Goal: Task Accomplishment & Management: Manage account settings

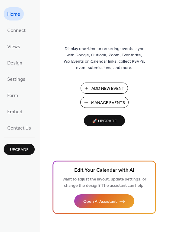
click at [98, 103] on span "Manage Events" at bounding box center [108, 103] width 34 height 6
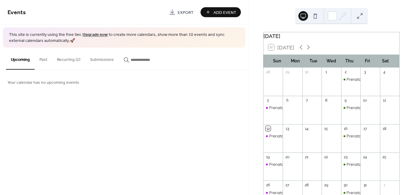
click at [65, 58] on button "Recurring (2)" at bounding box center [68, 58] width 33 height 21
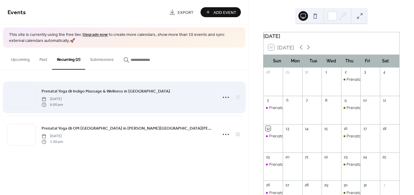
click at [104, 97] on div "Prenatal Yoga @ Indigo Massage & Wellness in [GEOGRAPHIC_DATA] [DATE] 6:00 pm" at bounding box center [128, 97] width 172 height 19
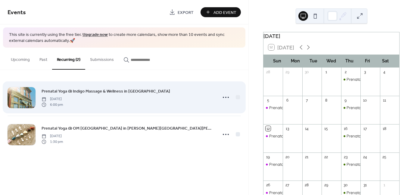
click at [116, 92] on span "Prenatal Yoga @ Indigo Massage & Wellness in [GEOGRAPHIC_DATA]" at bounding box center [106, 91] width 129 height 6
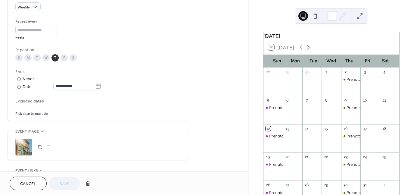
scroll to position [272, 0]
click at [99, 88] on icon at bounding box center [98, 86] width 6 height 6
click at [95, 88] on input "**********" at bounding box center [74, 86] width 42 height 9
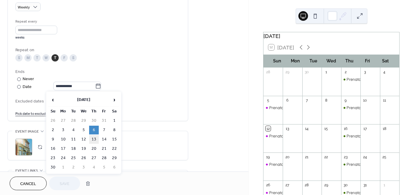
click at [94, 138] on td "13" at bounding box center [94, 139] width 10 height 9
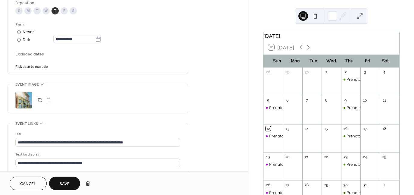
scroll to position [0, 0]
click at [34, 65] on link "Pick date to exclude" at bounding box center [31, 66] width 33 height 6
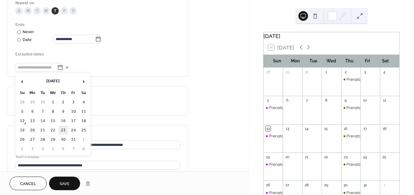
click at [63, 132] on td "23" at bounding box center [63, 130] width 10 height 9
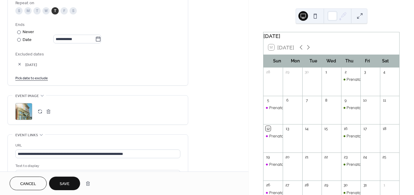
click at [104, 82] on div "**********" at bounding box center [97, 16] width 165 height 137
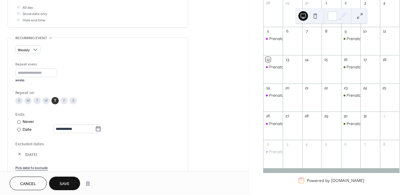
scroll to position [230, 0]
click at [99, 128] on icon at bounding box center [98, 129] width 6 height 6
click at [95, 128] on input "**********" at bounding box center [74, 128] width 42 height 9
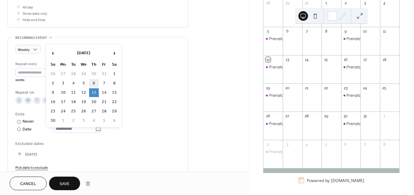
click at [95, 81] on td "6" at bounding box center [94, 83] width 10 height 9
type input "**********"
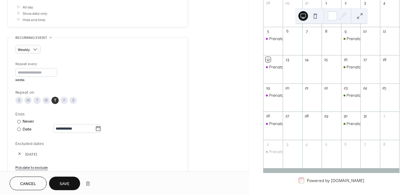
click at [64, 181] on span "Save" at bounding box center [65, 184] width 10 height 6
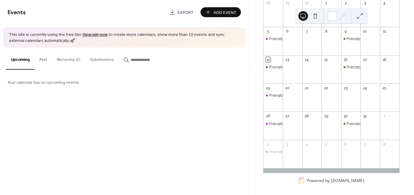
click at [70, 59] on button "Recurring (2)" at bounding box center [68, 58] width 33 height 21
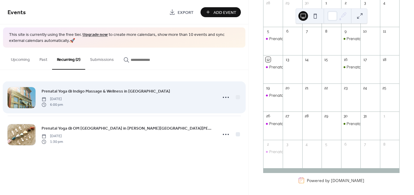
click at [120, 92] on span "Prenatal Yoga @ Indigo Massage & Wellness in [GEOGRAPHIC_DATA]" at bounding box center [106, 91] width 129 height 6
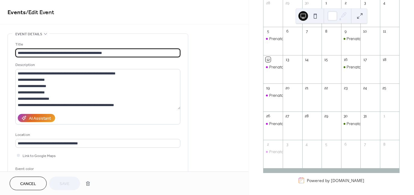
type input "**********"
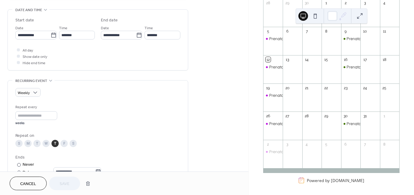
scroll to position [140, 0]
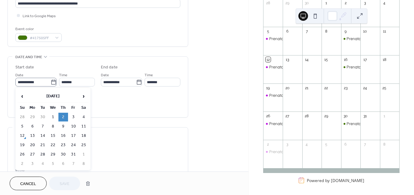
click at [51, 82] on icon at bounding box center [54, 82] width 6 height 6
click at [49, 82] on input "**********" at bounding box center [32, 82] width 35 height 9
click at [64, 126] on td "9" at bounding box center [63, 126] width 10 height 9
type input "**********"
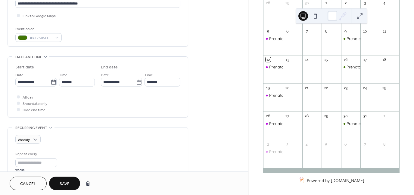
click at [66, 182] on span "Save" at bounding box center [65, 184] width 10 height 6
click at [64, 185] on span "Save" at bounding box center [65, 184] width 10 height 6
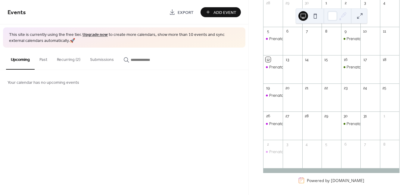
click at [225, 128] on div "Events Export Add Event This site is currently using the free tier. Upgrade now…" at bounding box center [124, 97] width 248 height 195
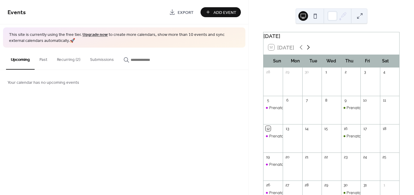
click at [308, 51] on icon at bounding box center [308, 47] width 7 height 7
click at [301, 51] on icon at bounding box center [300, 47] width 7 height 7
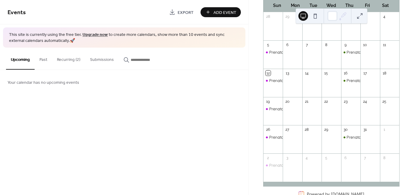
scroll to position [73, 0]
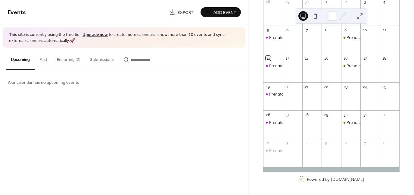
click at [72, 58] on button "Recurring (2)" at bounding box center [68, 58] width 33 height 21
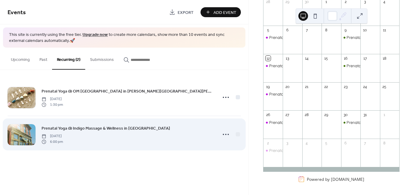
click at [63, 137] on span "[DATE]" at bounding box center [52, 135] width 21 height 5
click at [104, 130] on span "Prenatal Yoga @ Indigo Massage & Wellness in [GEOGRAPHIC_DATA]" at bounding box center [106, 128] width 129 height 6
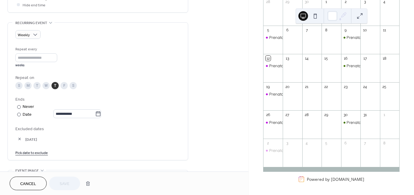
scroll to position [244, 0]
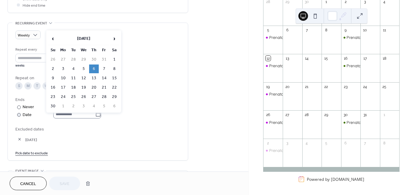
click at [100, 112] on icon at bounding box center [98, 113] width 5 height 5
click at [95, 112] on input "**********" at bounding box center [74, 114] width 42 height 9
click at [94, 77] on td "13" at bounding box center [94, 78] width 10 height 9
type input "**********"
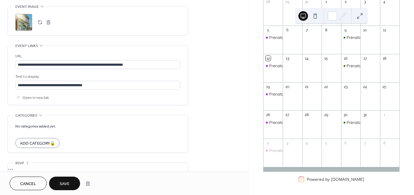
scroll to position [409, 0]
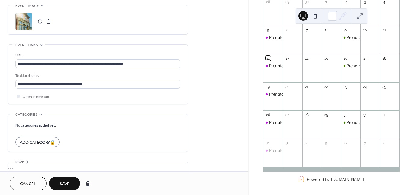
click at [67, 187] on span "Save" at bounding box center [65, 184] width 10 height 6
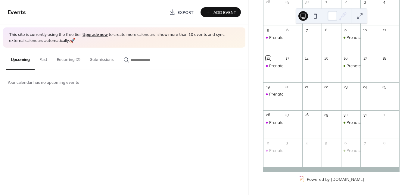
click at [191, 146] on div "Events Export Add Event This site is currently using the free tier. Upgrade now…" at bounding box center [124, 97] width 248 height 195
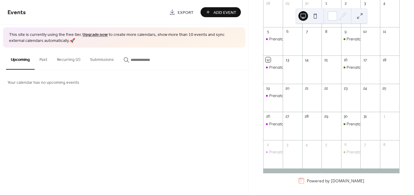
scroll to position [71, 0]
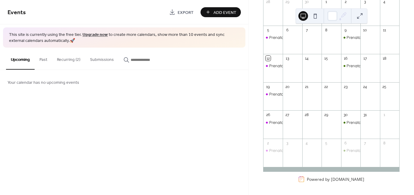
click at [68, 61] on button "Recurring (2)" at bounding box center [68, 58] width 33 height 21
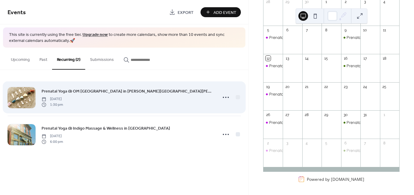
click at [106, 92] on span "Prenatal Yoga @ OM [GEOGRAPHIC_DATA] in [PERSON_NAME][GEOGRAPHIC_DATA][PERSON_N…" at bounding box center [128, 91] width 172 height 6
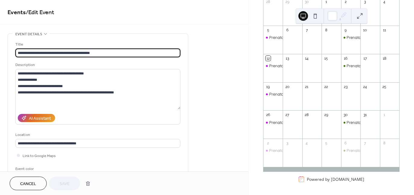
type input "**********"
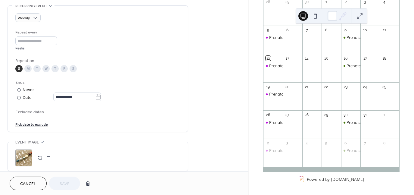
scroll to position [293, 0]
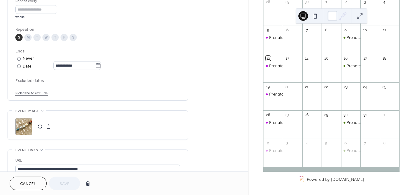
click at [35, 93] on link "Pick date to exclude" at bounding box center [31, 92] width 33 height 6
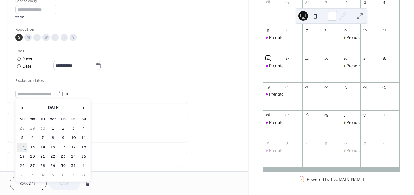
click at [23, 144] on td "12" at bounding box center [22, 147] width 10 height 9
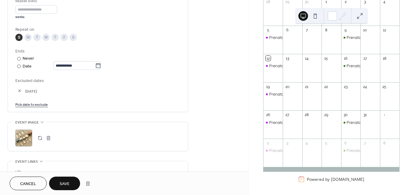
click at [67, 183] on span "Save" at bounding box center [65, 184] width 10 height 6
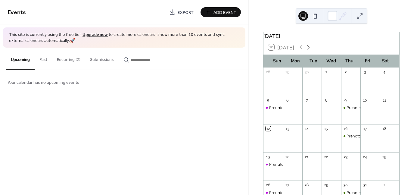
scroll to position [73, 0]
